Goal: Task Accomplishment & Management: Manage account settings

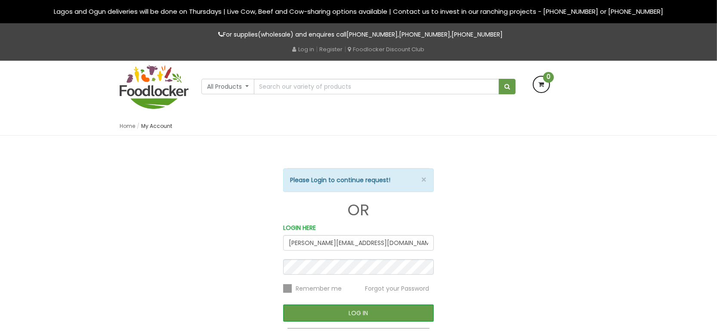
scroll to position [54, 0]
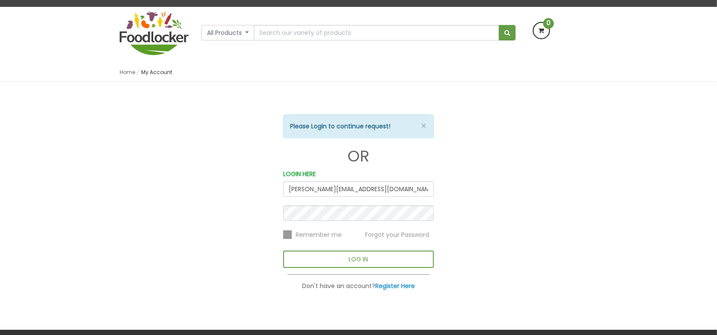
click at [371, 204] on div "× Please Login to continue request! OR LOGIN HERE rhoda.adetoye@foodlocker.com …" at bounding box center [358, 206] width 717 height 248
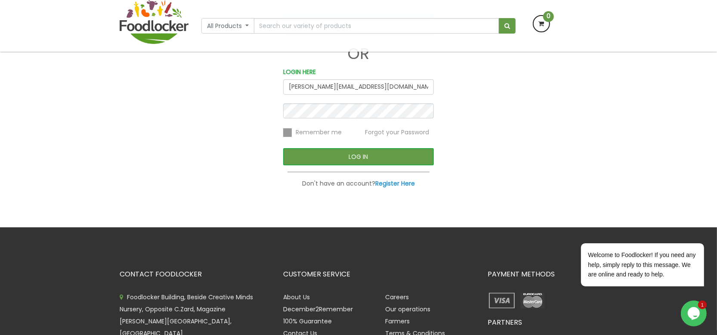
scroll to position [0, 0]
click at [364, 156] on button "LOG IN" at bounding box center [358, 156] width 151 height 17
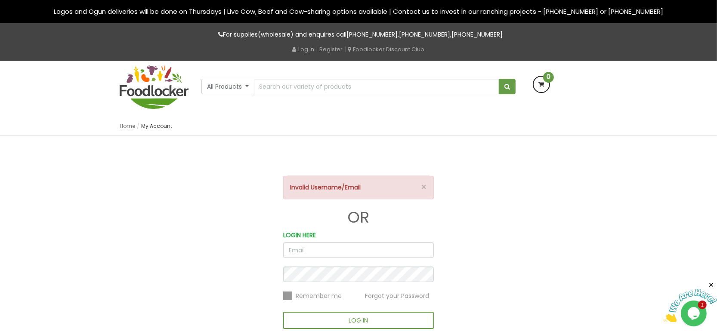
click at [290, 245] on input "email" at bounding box center [358, 249] width 151 height 15
type input "[PERSON_NAME][EMAIL_ADDRESS][DOMAIN_NAME]"
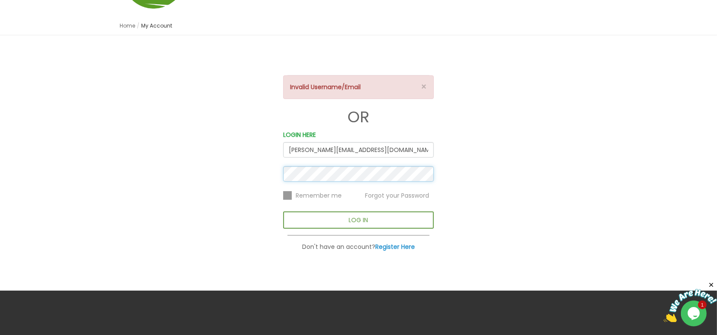
scroll to position [108, 0]
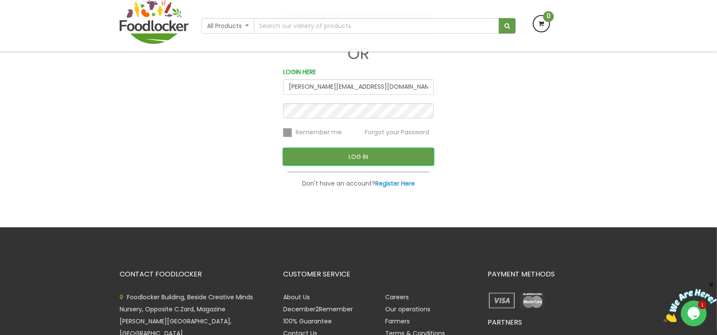
click at [336, 158] on button "LOG IN" at bounding box center [358, 156] width 151 height 17
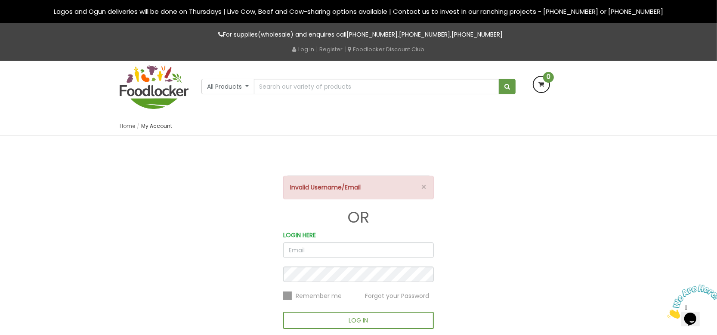
click at [291, 252] on input "email" at bounding box center [358, 249] width 151 height 15
type input "rhoda.adetoye@foodlocker.com"
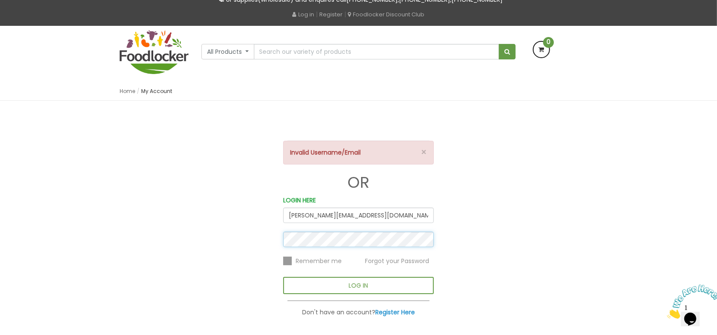
scroll to position [54, 0]
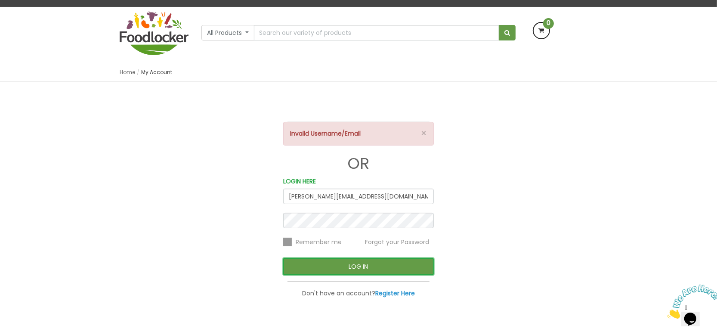
click at [328, 263] on button "LOG IN" at bounding box center [358, 266] width 151 height 17
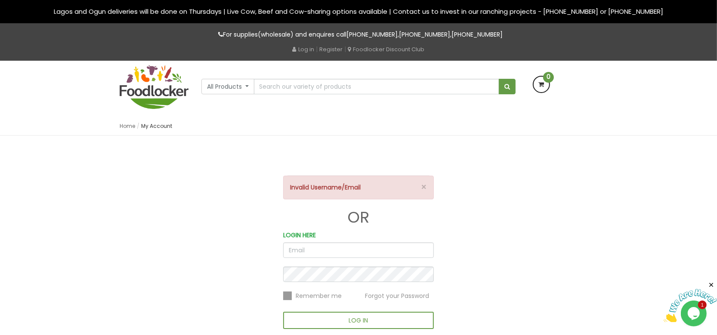
click at [297, 250] on input "email" at bounding box center [358, 249] width 151 height 15
type input "[PERSON_NAME][EMAIL_ADDRESS][DOMAIN_NAME]"
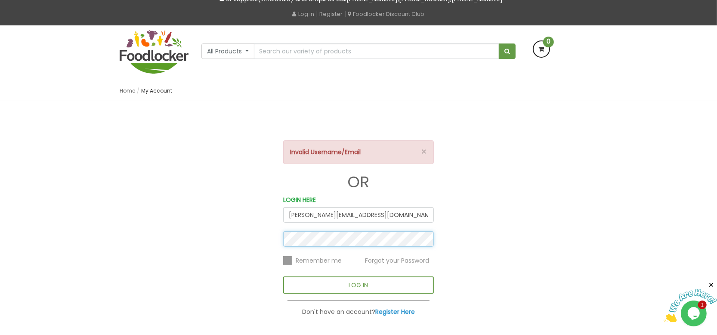
scroll to position [54, 0]
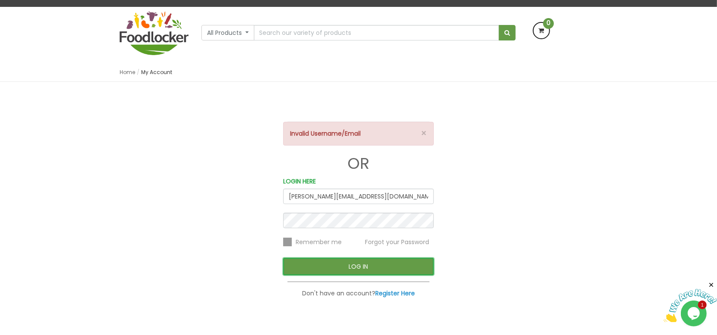
click at [317, 265] on button "LOG IN" at bounding box center [358, 266] width 151 height 17
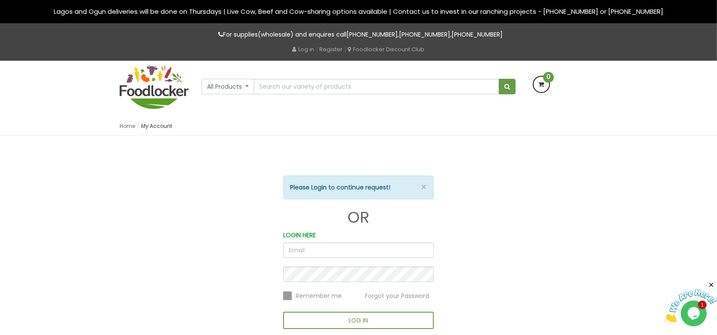
click at [291, 247] on input "email" at bounding box center [358, 249] width 151 height 15
click at [296, 252] on input "email" at bounding box center [358, 249] width 151 height 15
click at [296, 251] on input "email" at bounding box center [358, 249] width 151 height 15
type input "[PERSON_NAME][EMAIL_ADDRESS][DOMAIN_NAME]"
click at [283, 312] on button "LOG IN" at bounding box center [358, 320] width 151 height 17
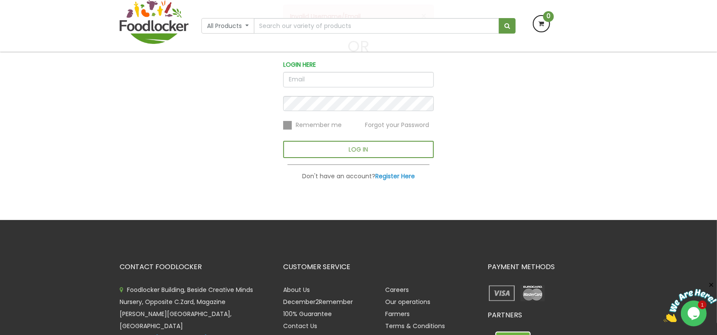
click at [293, 78] on input "email" at bounding box center [358, 79] width 151 height 15
type input "[PERSON_NAME][EMAIL_ADDRESS][DOMAIN_NAME]"
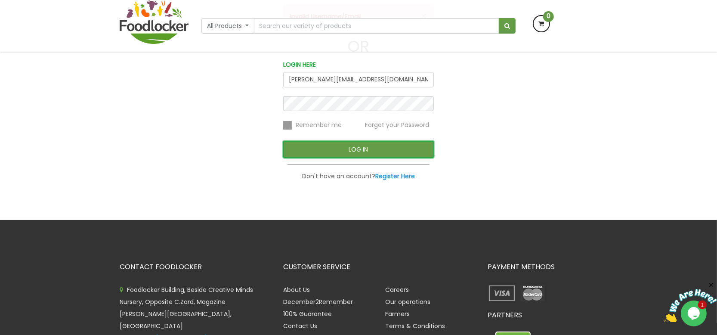
click at [345, 148] on button "LOG IN" at bounding box center [358, 149] width 151 height 17
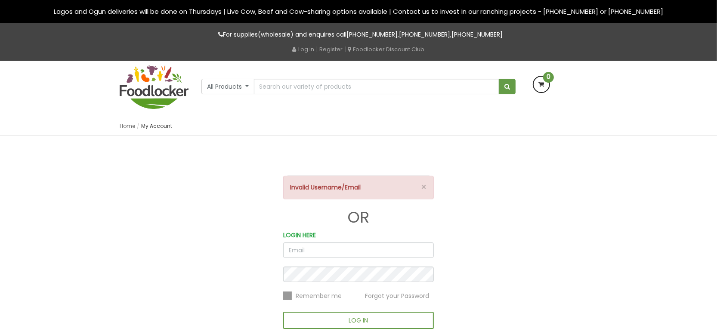
click at [298, 248] on input "email" at bounding box center [358, 249] width 151 height 15
type input "[PERSON_NAME][EMAIL_ADDRESS][DOMAIN_NAME]"
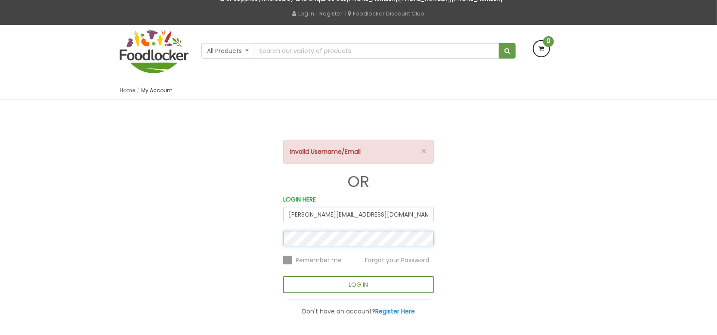
scroll to position [54, 0]
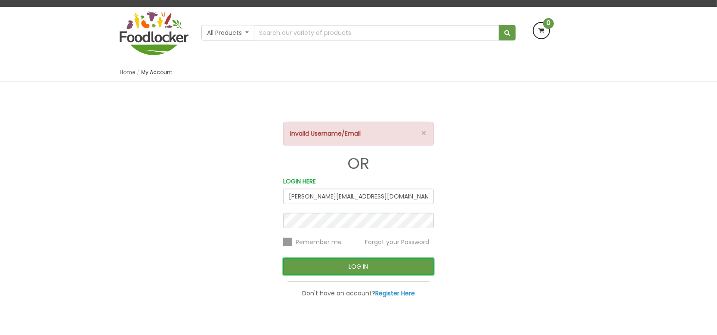
click at [337, 266] on button "LOG IN" at bounding box center [358, 266] width 151 height 17
